Goal: Task Accomplishment & Management: Complete application form

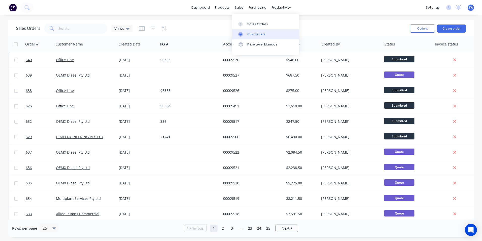
click at [246, 36] on div at bounding box center [242, 34] width 8 height 5
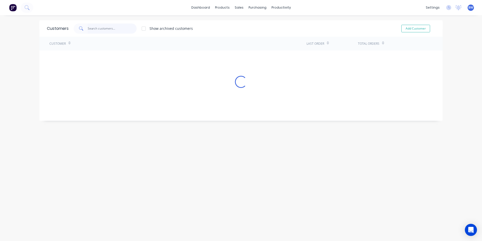
click at [106, 26] on input "text" at bounding box center [112, 28] width 49 height 10
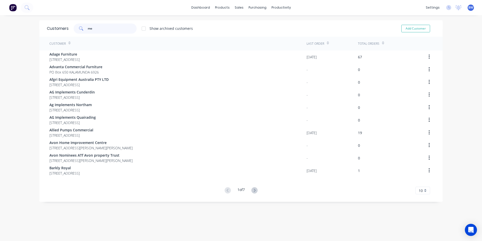
type input "m"
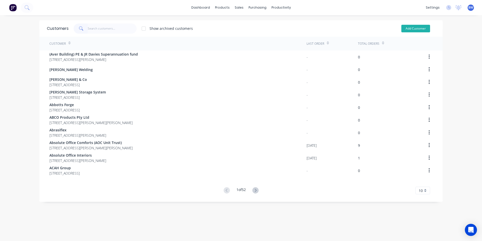
click at [404, 27] on button "Add Customer" at bounding box center [415, 29] width 29 height 8
select select "AU"
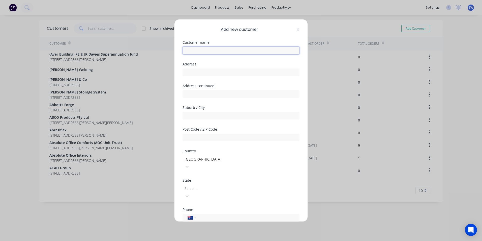
click at [229, 49] on input "text" at bounding box center [241, 51] width 117 height 8
type input "MEGAFIX"
click at [196, 74] on input "text" at bounding box center [241, 72] width 117 height 8
paste input "[STREET_ADDRESS][PERSON_NAME]"
type input "[STREET_ADDRESS][PERSON_NAME]"
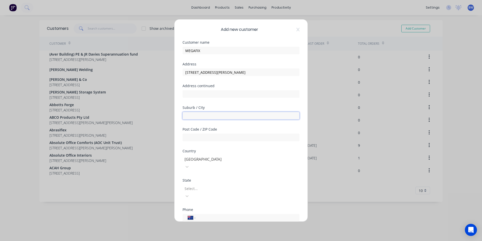
click at [203, 118] on input "text" at bounding box center [241, 116] width 117 height 8
type input "Bellevue"
click at [226, 74] on input "[STREET_ADDRESS][PERSON_NAME]" at bounding box center [241, 72] width 117 height 8
type input "[STREET_ADDRESS][PERSON_NAME]"
click at [213, 135] on input "text" at bounding box center [241, 137] width 117 height 8
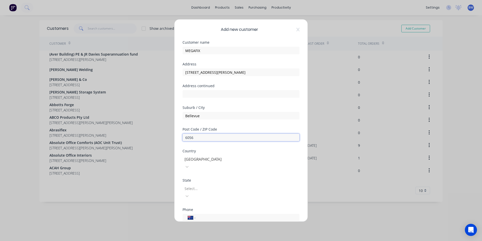
type input "6056"
click at [208, 185] on div at bounding box center [220, 188] width 73 height 6
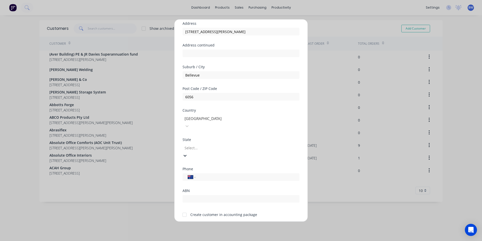
scroll to position [44, 0]
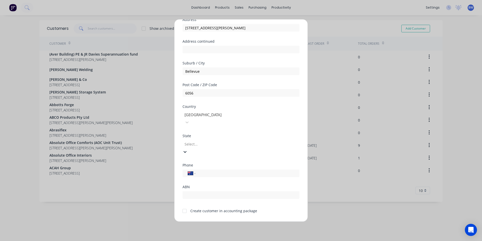
click at [185, 205] on div at bounding box center [185, 210] width 10 height 10
click at [219, 221] on button "Save" at bounding box center [225, 225] width 28 height 8
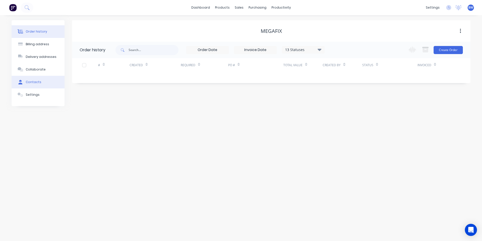
click at [37, 81] on div "Contacts" at bounding box center [34, 82] width 16 height 5
click at [41, 27] on button "Order history" at bounding box center [38, 31] width 53 height 13
click at [454, 49] on button "Create Order" at bounding box center [448, 50] width 29 height 8
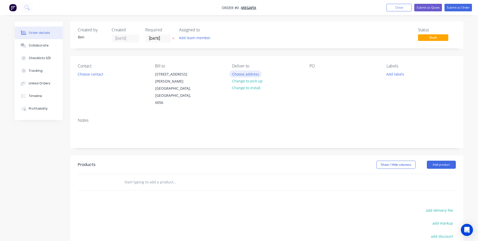
click at [243, 74] on button "Choose address" at bounding box center [245, 73] width 32 height 7
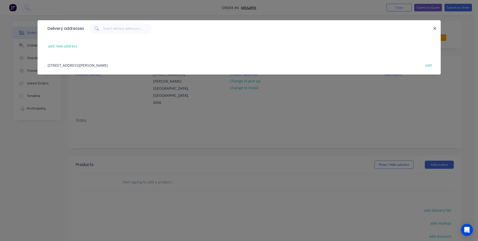
click at [128, 66] on div "[STREET_ADDRESS][PERSON_NAME] edit" at bounding box center [239, 64] width 388 height 19
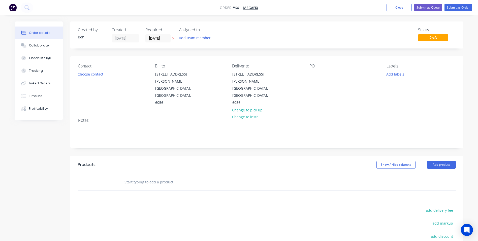
click at [173, 39] on icon "button" at bounding box center [173, 38] width 2 height 3
click at [448, 160] on button "Add product" at bounding box center [441, 164] width 29 height 8
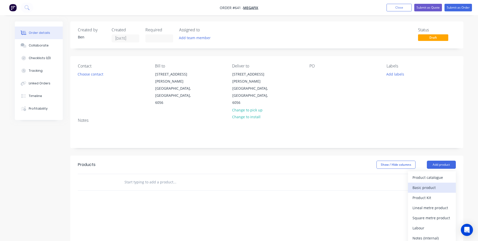
click at [432, 184] on div "Basic product" at bounding box center [432, 187] width 39 height 7
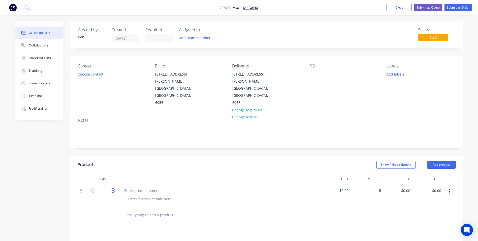
click at [115, 188] on icon "button" at bounding box center [113, 190] width 5 height 5
type input "2"
click at [136, 187] on div at bounding box center [141, 190] width 42 height 7
click at [410, 187] on input "0" at bounding box center [410, 190] width 6 height 7
type input "$825.00"
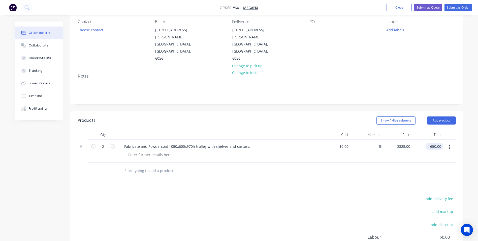
scroll to position [76, 0]
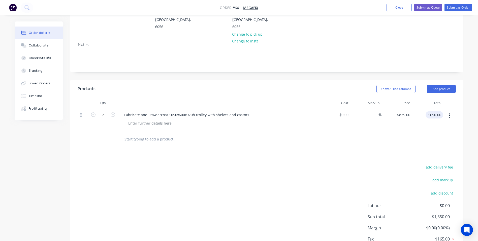
type input "$1,650.00"
click at [300, 163] on div "add delivery fee add markup add discount Labour $0.00 Sub total $1,650.00 Margi…" at bounding box center [267, 211] width 378 height 97
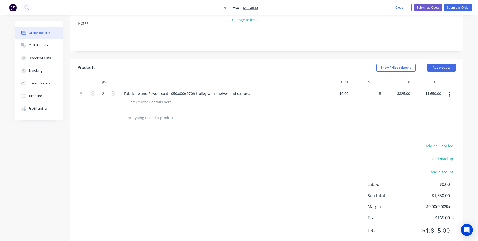
scroll to position [0, 0]
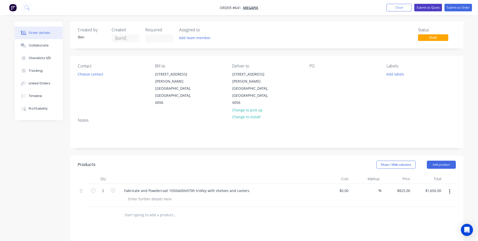
click at [419, 7] on button "Submit as Quote" at bounding box center [429, 8] width 28 height 8
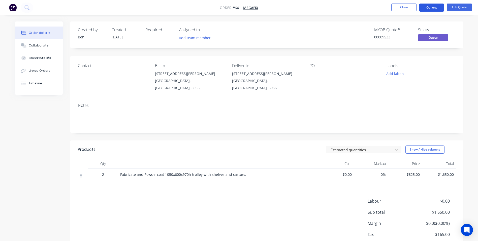
click at [433, 10] on button "Options" at bounding box center [431, 8] width 25 height 8
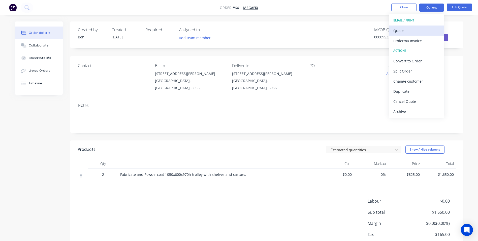
click at [409, 31] on div "Quote" at bounding box center [417, 30] width 46 height 7
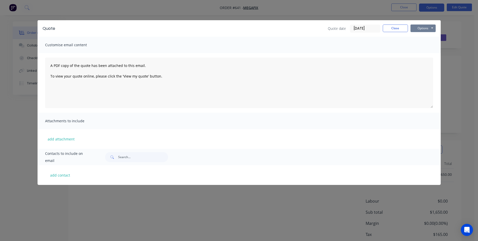
click at [419, 27] on button "Options" at bounding box center [423, 28] width 25 height 8
click at [415, 34] on button "Preview" at bounding box center [427, 37] width 32 height 8
click at [404, 30] on button "Close" at bounding box center [395, 28] width 25 height 8
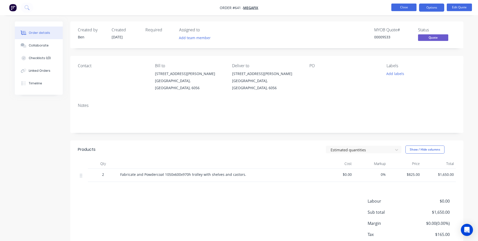
click at [407, 6] on button "Close" at bounding box center [404, 8] width 25 height 8
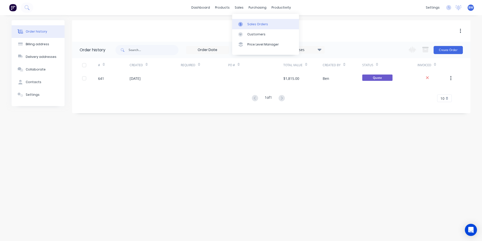
click at [243, 21] on link "Sales Orders" at bounding box center [265, 24] width 67 height 10
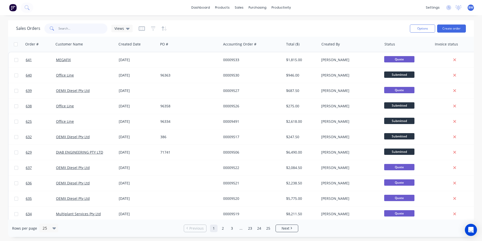
click at [76, 30] on input "text" at bounding box center [82, 28] width 49 height 10
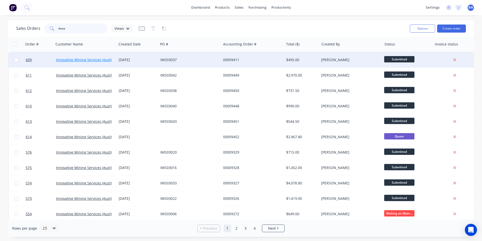
type input "inno"
click at [76, 61] on link "Innovative Mining Services (Aust) Pty Ltd" at bounding box center [90, 59] width 68 height 5
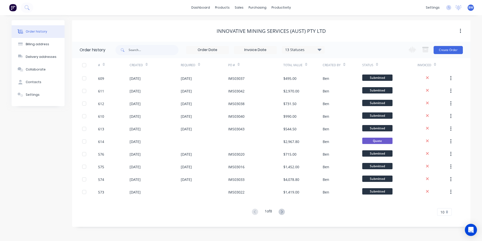
click at [446, 206] on div "# Created Required PO # Total Value Created By Status Invoiced 609 [DATE] [DATE…" at bounding box center [268, 136] width 392 height 157
click at [447, 209] on div "10" at bounding box center [444, 212] width 15 height 8
click at [447, 179] on div "20" at bounding box center [444, 176] width 14 height 9
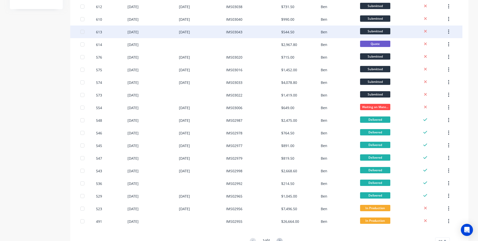
scroll to position [101, 0]
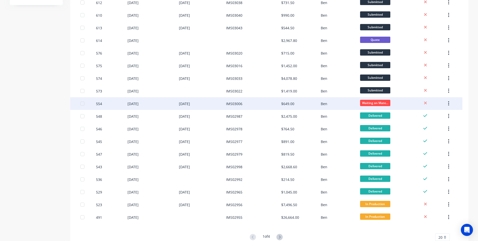
click at [286, 104] on div "$649.00" at bounding box center [287, 103] width 13 height 5
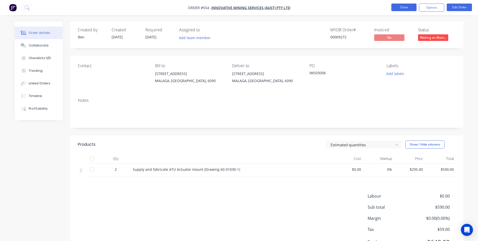
click at [401, 5] on button "Close" at bounding box center [404, 8] width 25 height 8
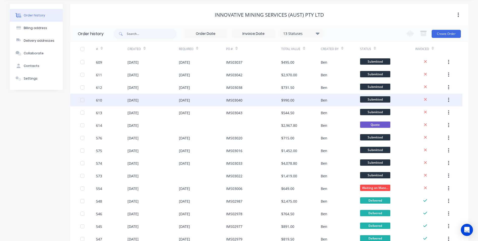
scroll to position [25, 0]
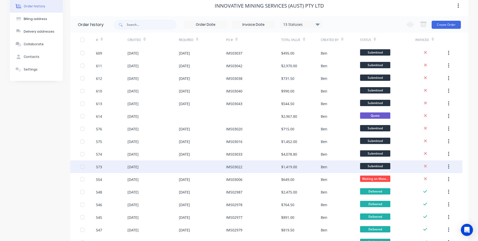
click at [284, 165] on div "$1,419.00" at bounding box center [289, 166] width 16 height 5
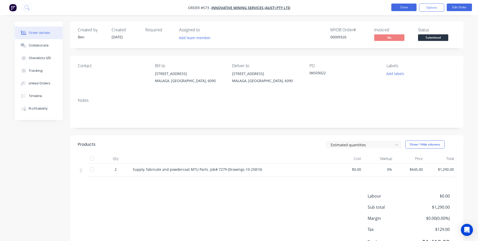
click at [398, 9] on button "Close" at bounding box center [404, 8] width 25 height 8
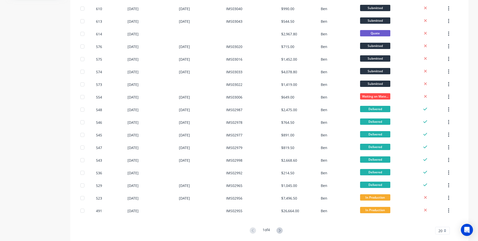
scroll to position [117, 0]
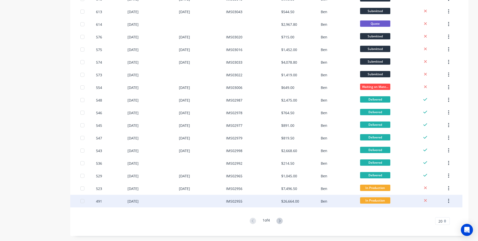
click at [236, 201] on div "IMS02955" at bounding box center [234, 200] width 16 height 5
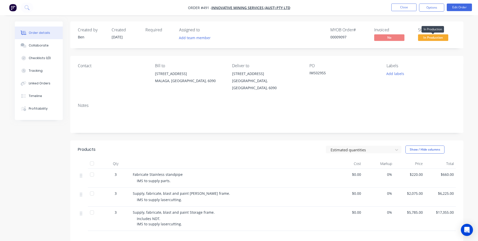
click at [429, 36] on span "In Production" at bounding box center [433, 37] width 30 height 6
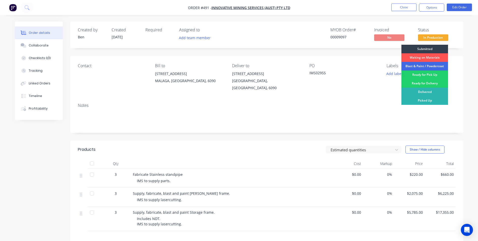
click at [420, 68] on div "Blast & Paint / Powdercoat" at bounding box center [425, 66] width 47 height 9
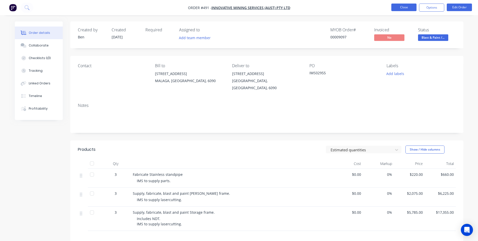
click at [407, 8] on button "Close" at bounding box center [404, 8] width 25 height 8
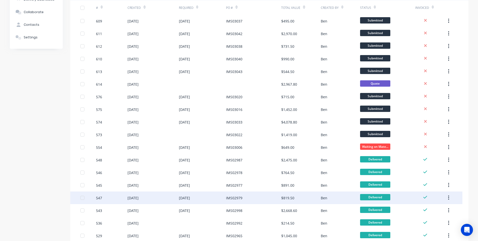
scroll to position [101, 0]
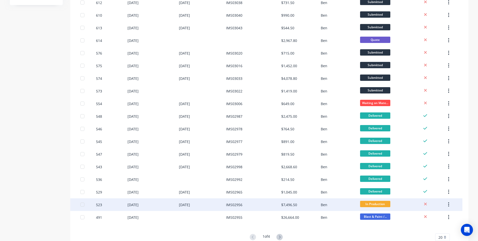
click at [252, 206] on div "IMS02956" at bounding box center [253, 204] width 55 height 13
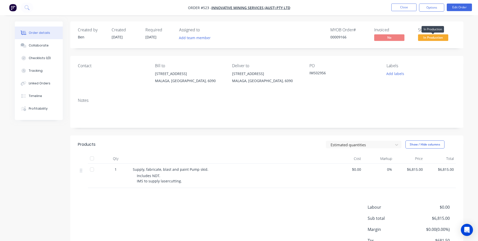
click at [422, 37] on span "In Production" at bounding box center [433, 37] width 30 height 6
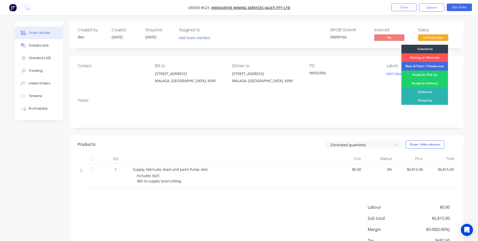
click at [418, 67] on div "Blast & Paint / Powdercoat" at bounding box center [425, 66] width 47 height 9
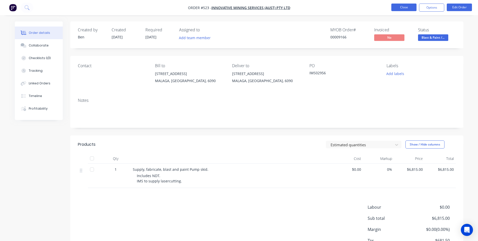
click at [408, 8] on button "Close" at bounding box center [404, 8] width 25 height 8
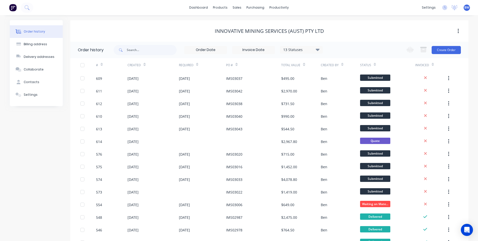
click at [467, 7] on span "BW" at bounding box center [467, 7] width 5 height 5
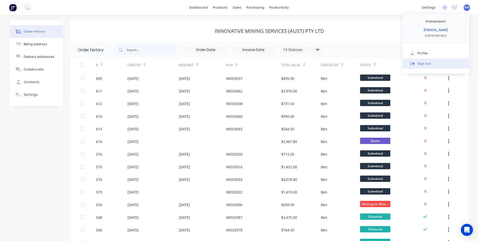
click at [427, 62] on div "Sign out" at bounding box center [425, 63] width 14 height 5
